Goal: Transaction & Acquisition: Purchase product/service

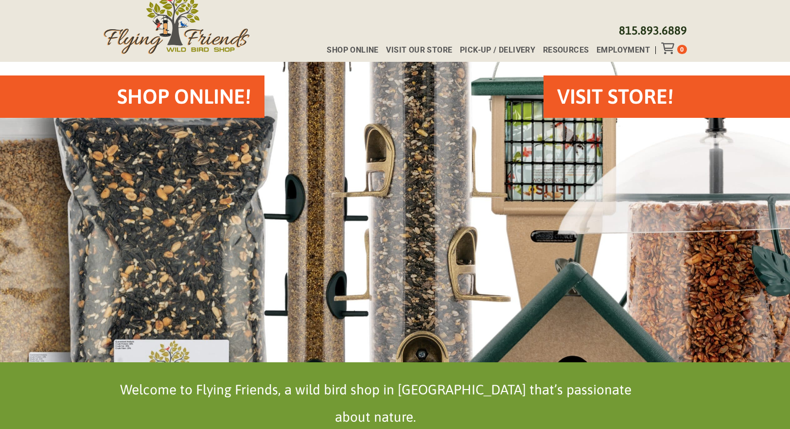
scroll to position [39, 0]
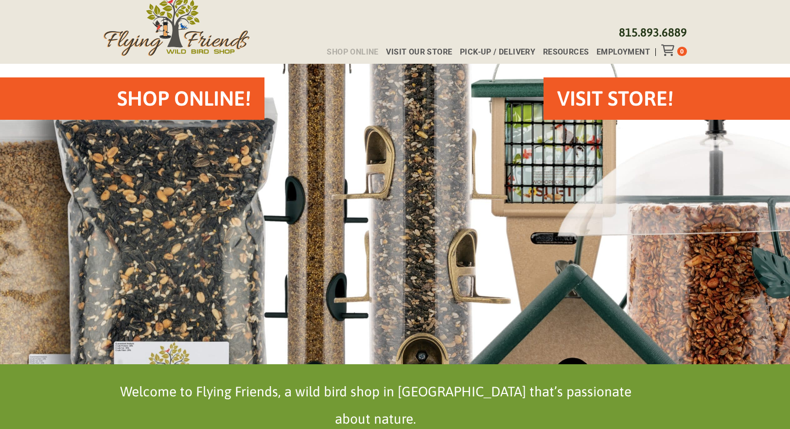
click at [360, 52] on span "Shop Online" at bounding box center [353, 52] width 52 height 8
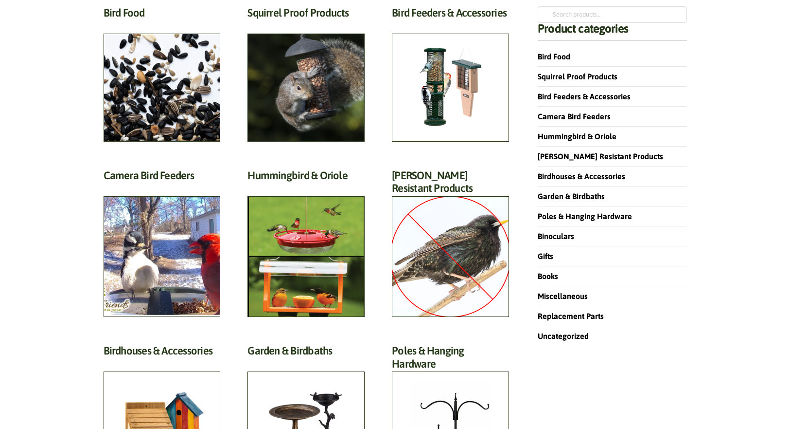
scroll to position [95, 0]
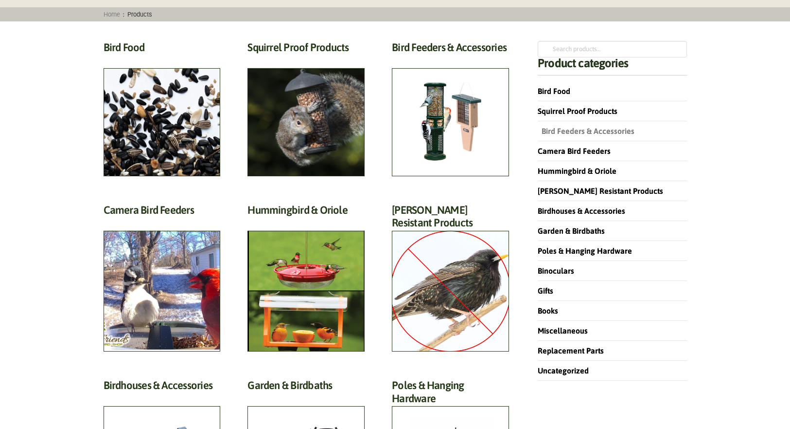
click at [594, 127] on link "Bird Feeders & Accessories" at bounding box center [586, 130] width 97 height 9
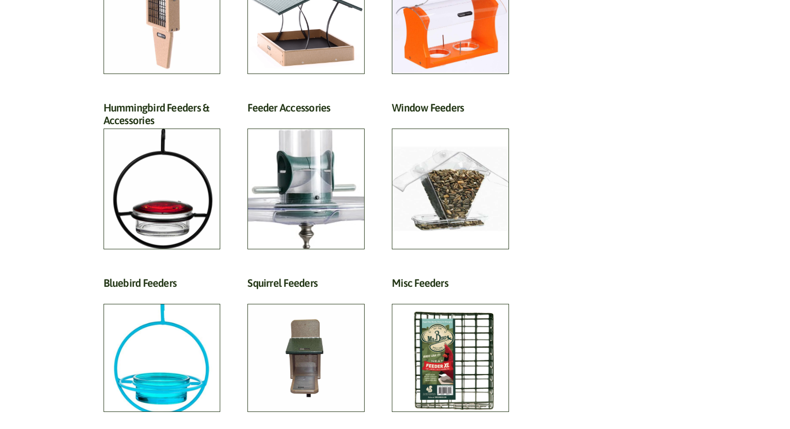
scroll to position [238, 0]
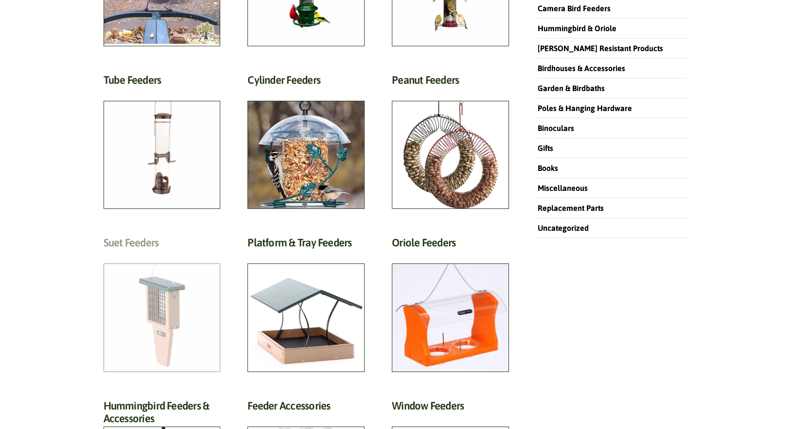
click at [166, 254] on h2 "Suet Feeders (13)" at bounding box center [162, 245] width 117 height 18
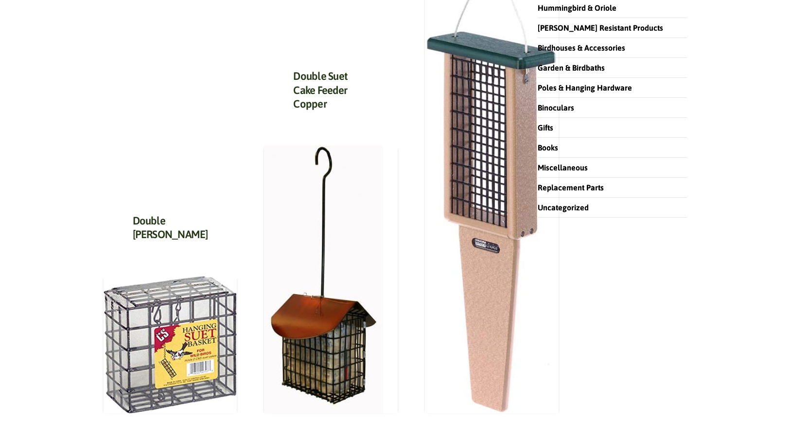
scroll to position [350, 0]
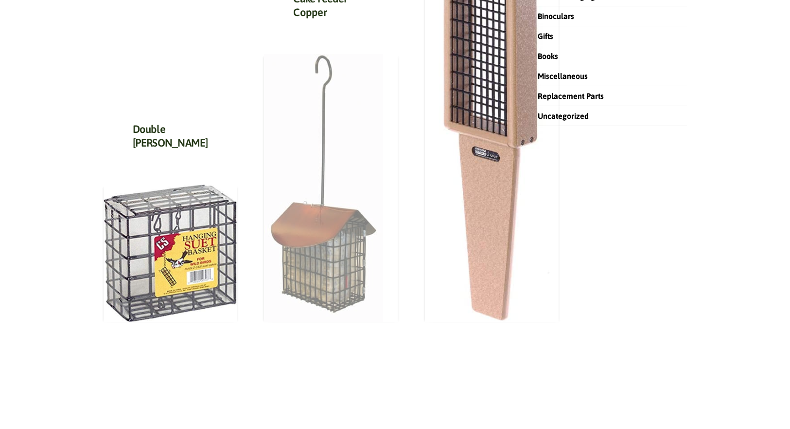
click at [317, 243] on img at bounding box center [323, 188] width 119 height 268
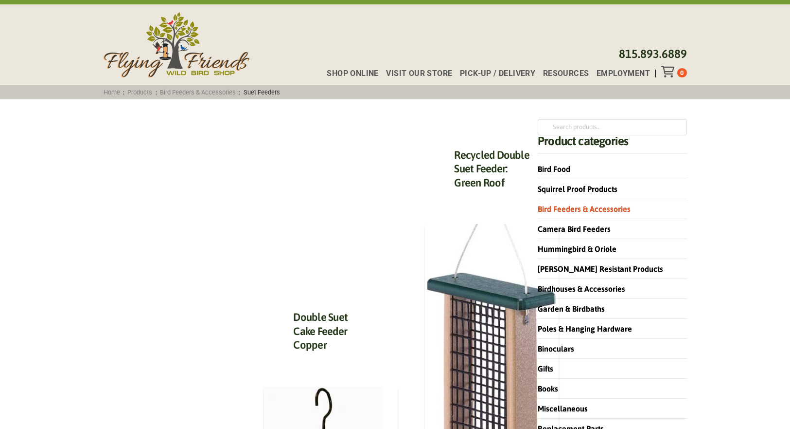
scroll to position [736, 0]
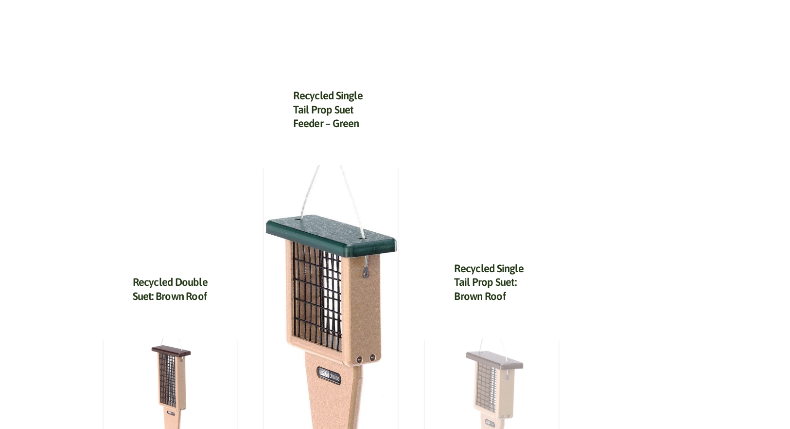
click at [453, 372] on img at bounding box center [492, 405] width 134 height 134
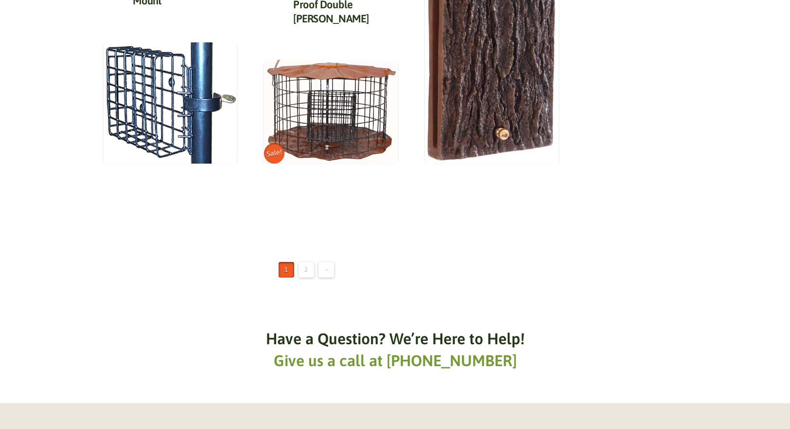
scroll to position [2397, 0]
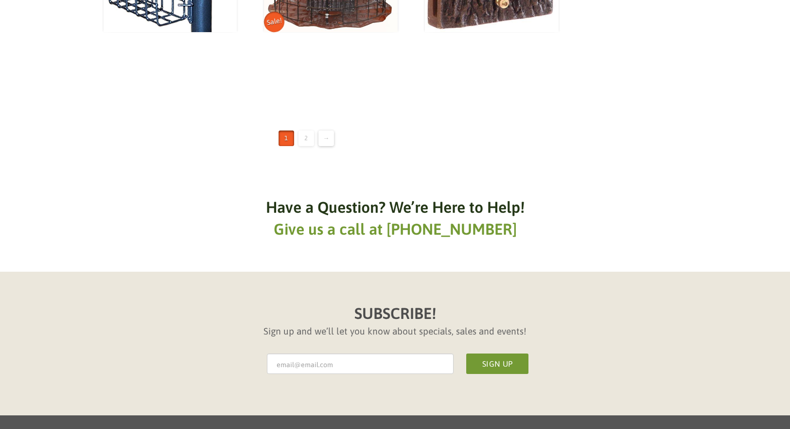
click at [305, 130] on link "2" at bounding box center [307, 138] width 16 height 16
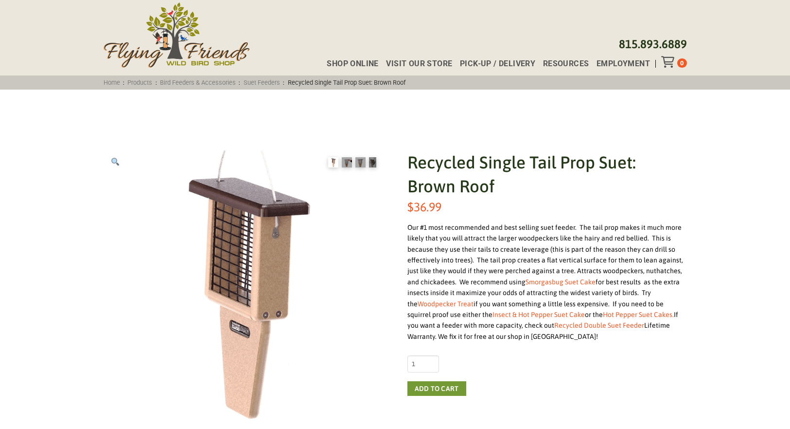
scroll to position [29, 0]
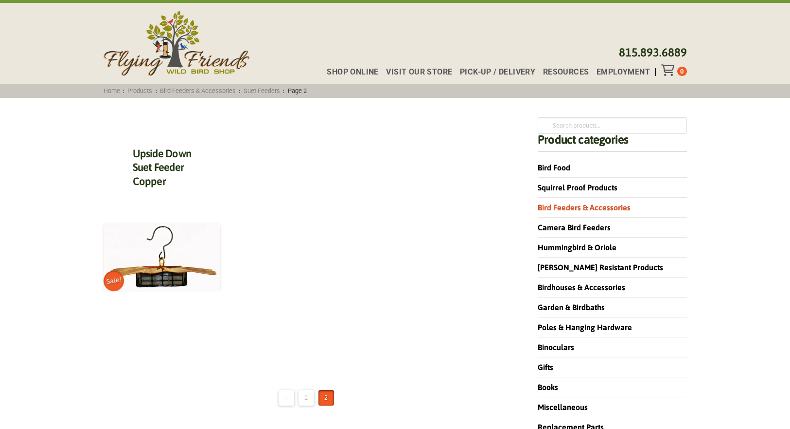
scroll to position [162, 0]
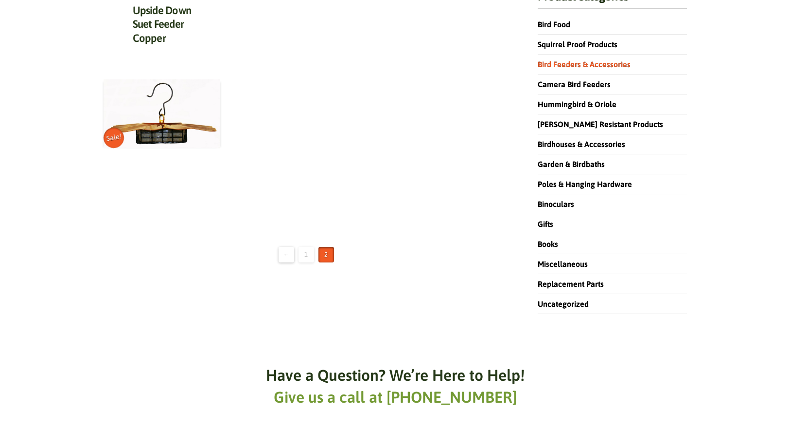
click at [306, 253] on link "1" at bounding box center [307, 255] width 16 height 16
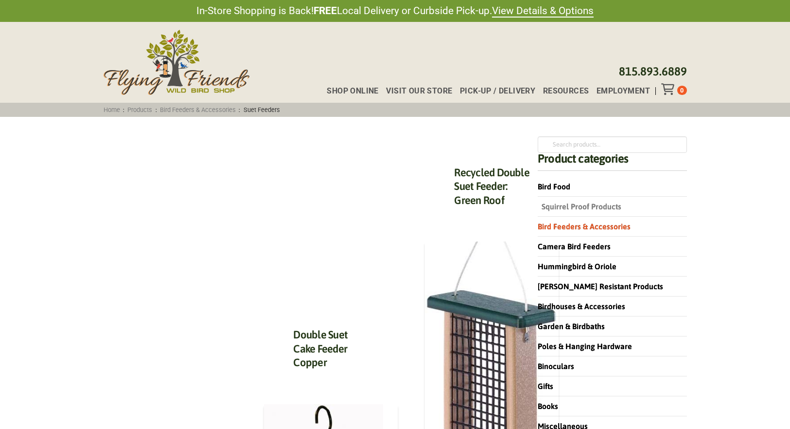
click at [575, 206] on link "Squirrel Proof Products" at bounding box center [580, 206] width 84 height 9
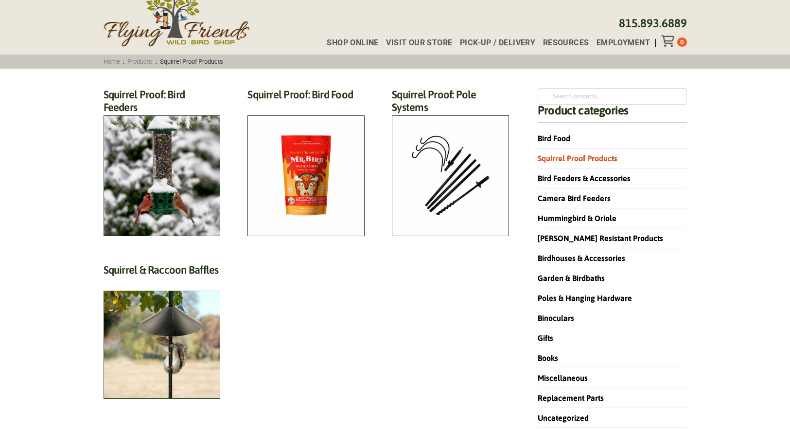
scroll to position [103, 0]
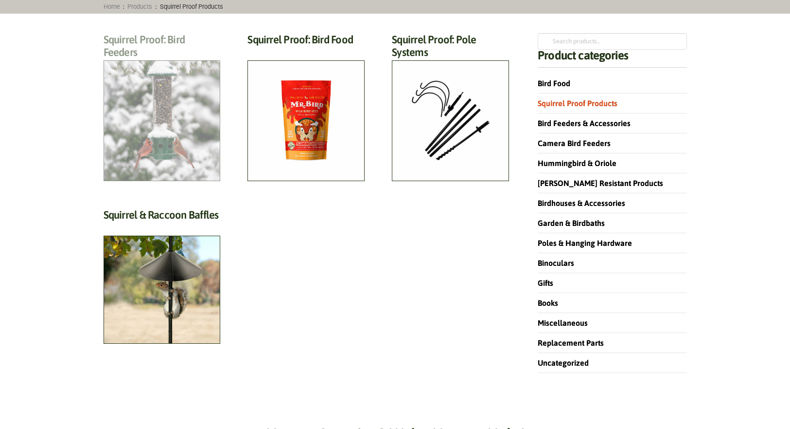
click at [144, 64] on h2 "Squirrel Proof: Bird Feeders (12)" at bounding box center [162, 48] width 117 height 31
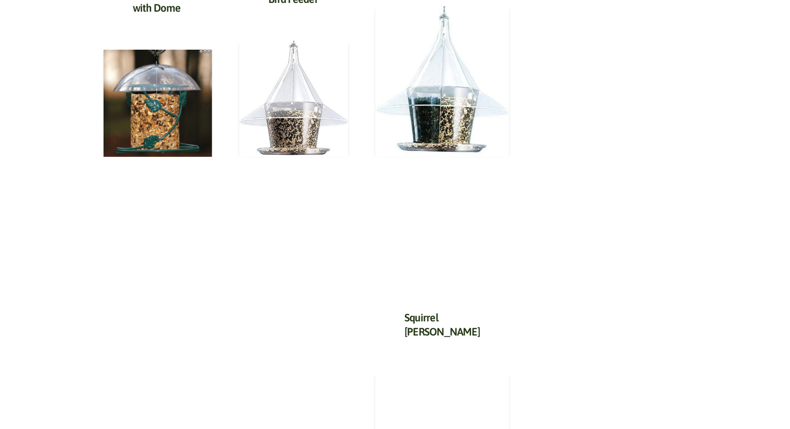
scroll to position [1452, 0]
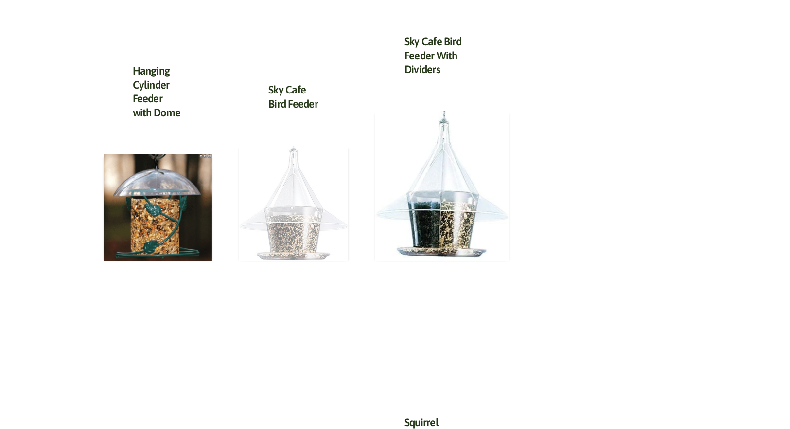
click at [298, 179] on img at bounding box center [293, 203] width 109 height 116
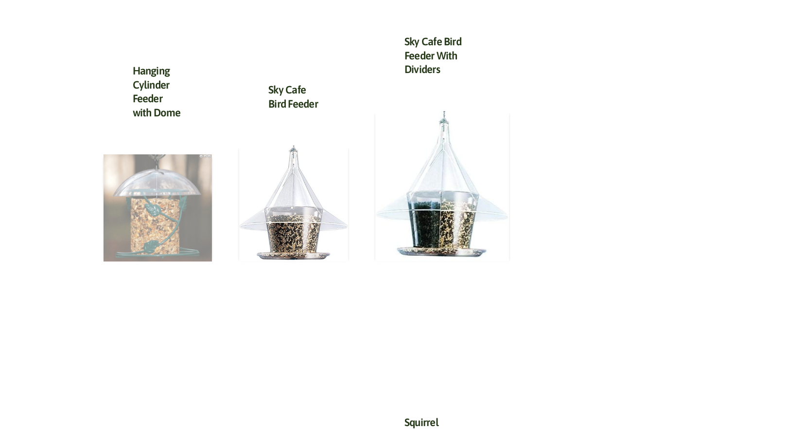
click at [189, 161] on img at bounding box center [158, 207] width 109 height 107
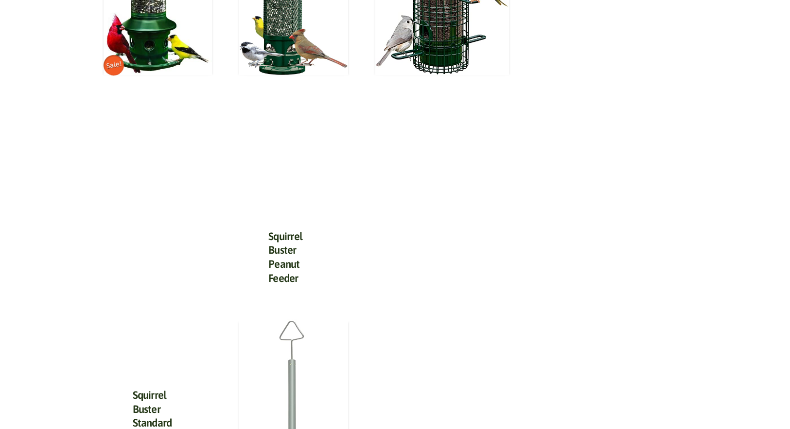
scroll to position [153, 0]
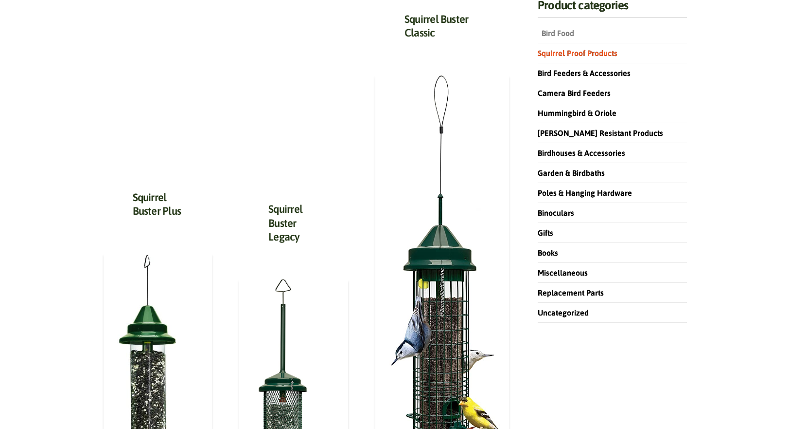
click at [562, 31] on link "Bird Food" at bounding box center [556, 33] width 36 height 9
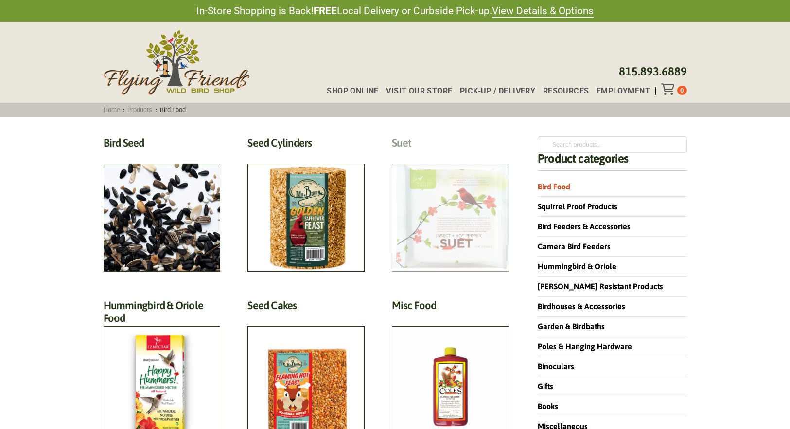
click at [468, 154] on h2 "Suet (18)" at bounding box center [450, 145] width 117 height 18
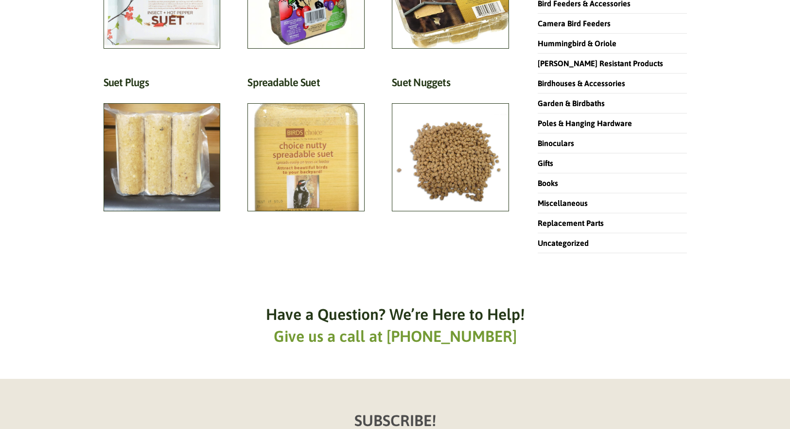
scroll to position [108, 0]
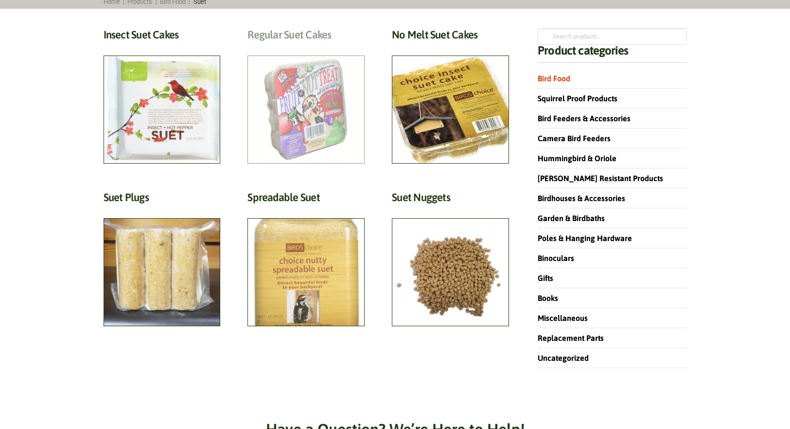
click at [311, 46] on h2 "Regular Suet Cakes (4)" at bounding box center [306, 37] width 117 height 18
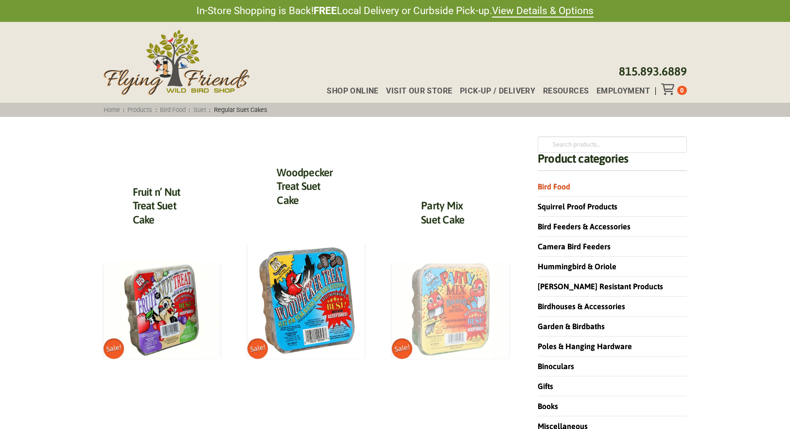
click at [457, 308] on img at bounding box center [450, 310] width 117 height 98
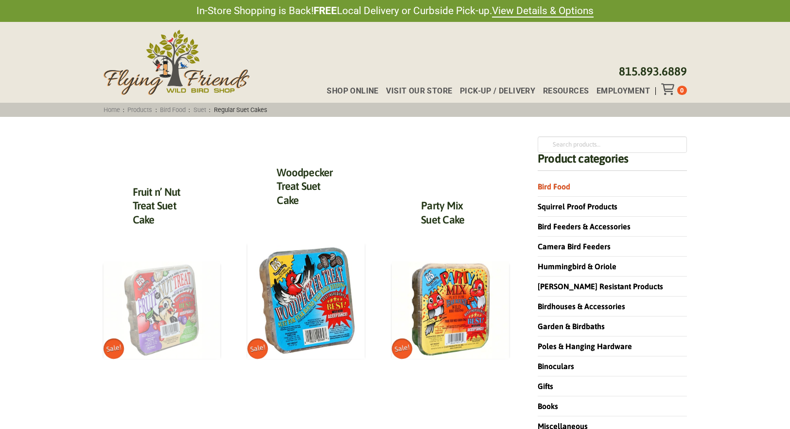
click at [171, 311] on img at bounding box center [162, 310] width 117 height 98
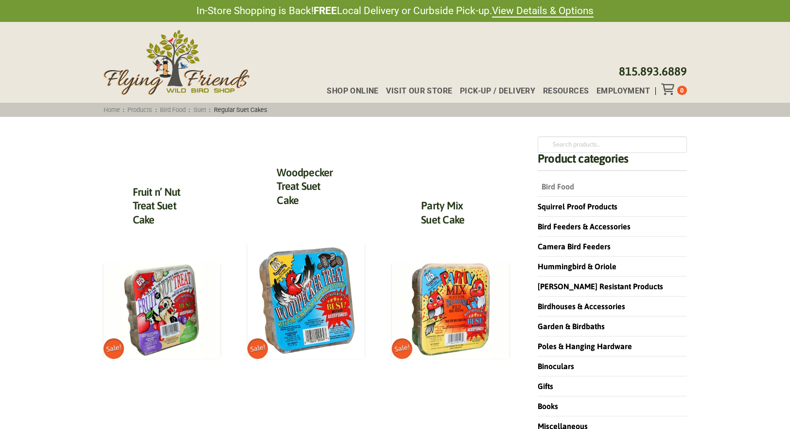
click at [559, 185] on link "Bird Food" at bounding box center [556, 186] width 36 height 9
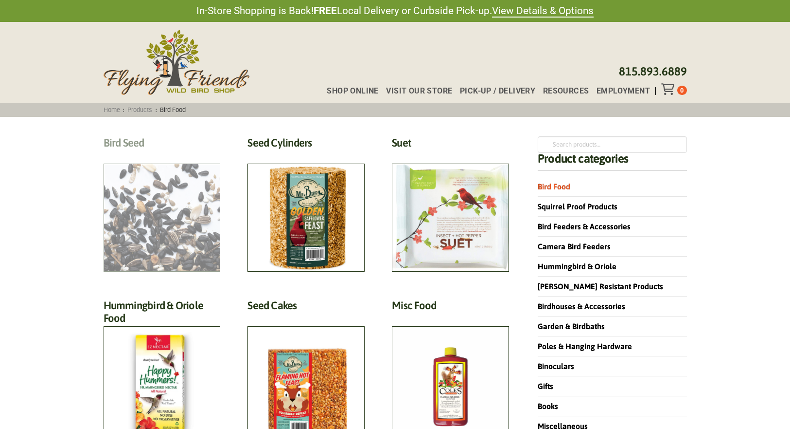
click at [199, 154] on h2 "Bird Seed (30)" at bounding box center [162, 145] width 117 height 18
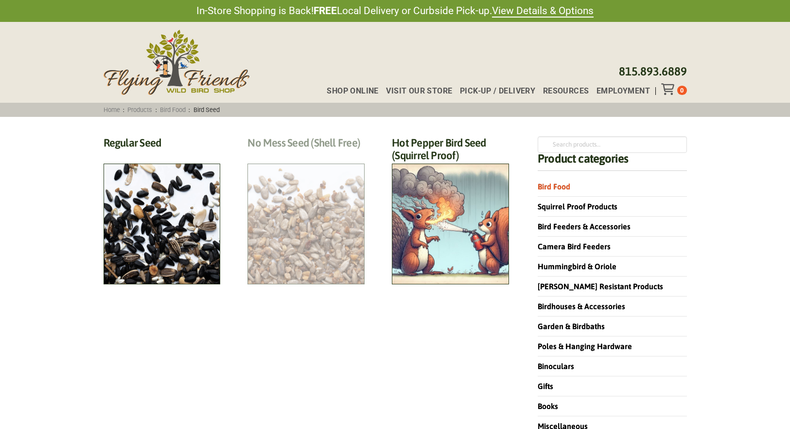
click at [272, 154] on h2 "No Mess Seed (Shell Free) (8)" at bounding box center [306, 145] width 117 height 18
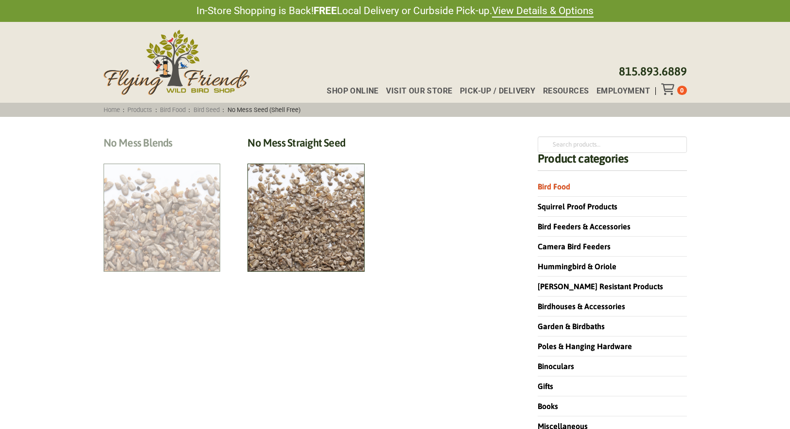
click at [175, 154] on h2 "No Mess Blends (4)" at bounding box center [162, 145] width 117 height 18
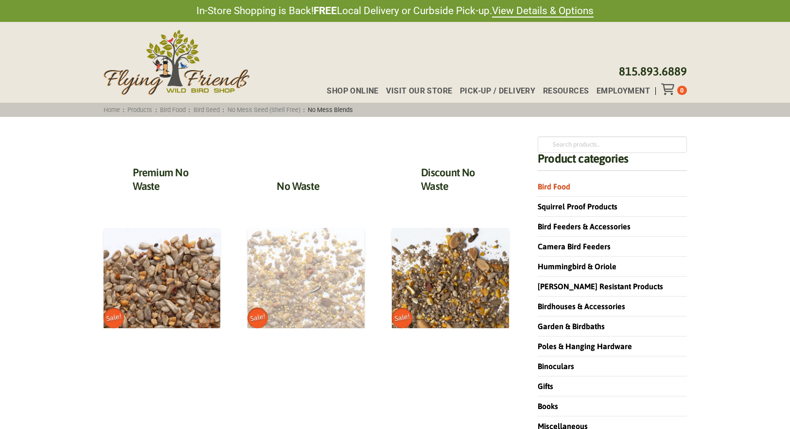
click at [311, 286] on img at bounding box center [306, 278] width 117 height 100
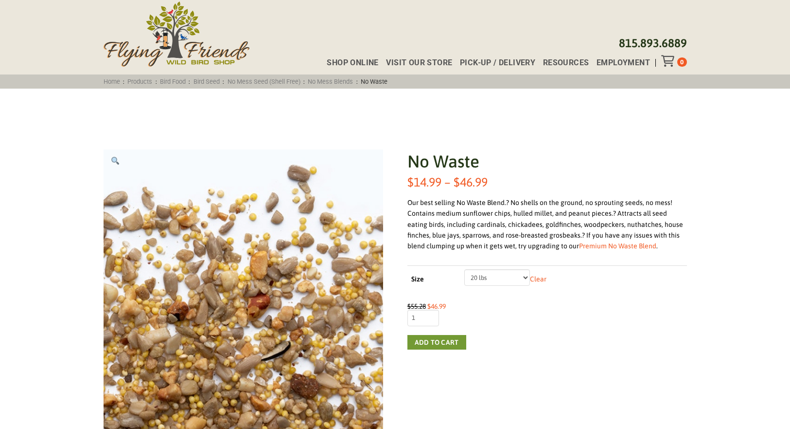
scroll to position [47, 0]
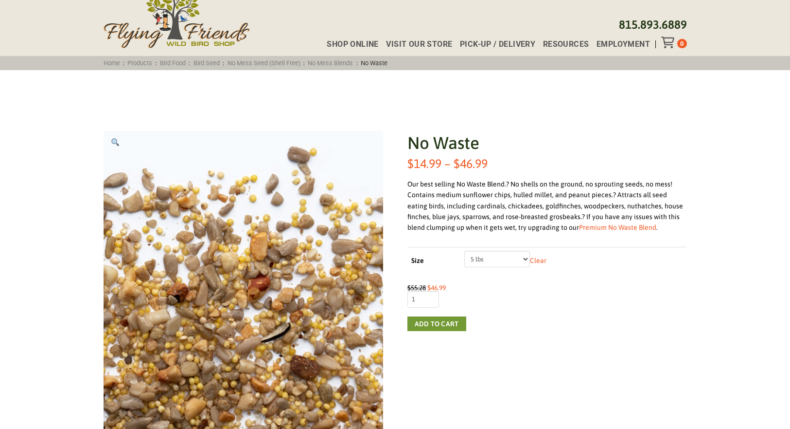
select select "5 lbs"
